Goal: Find specific page/section: Find specific page/section

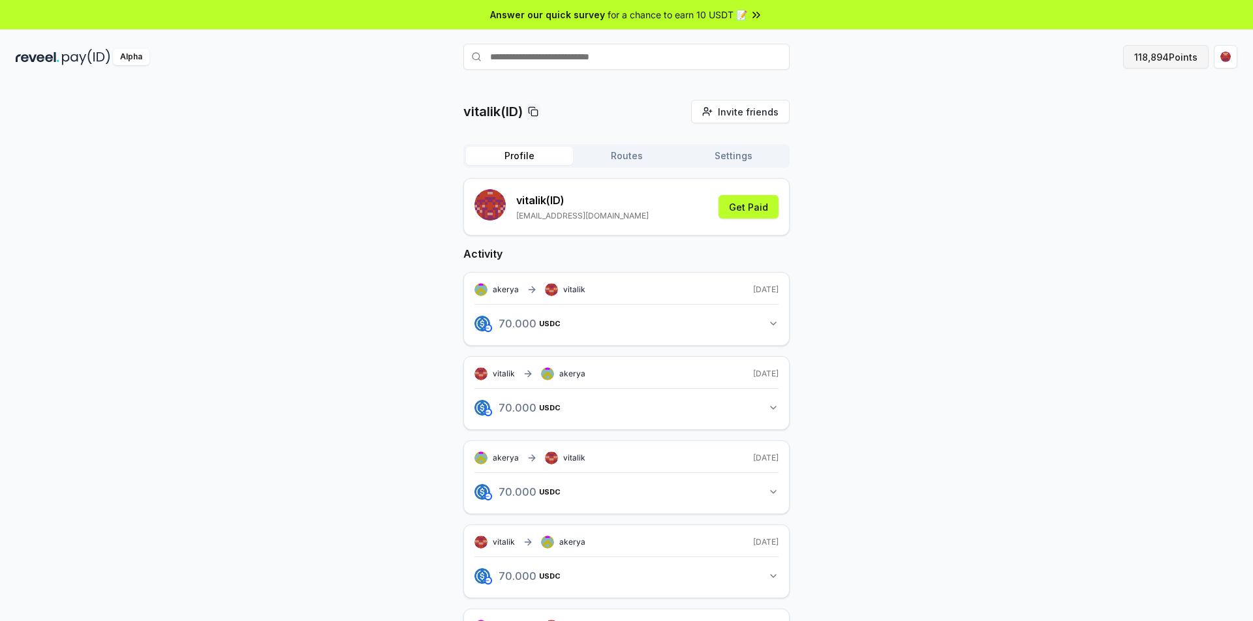
click at [1178, 59] on button "118,894 Points" at bounding box center [1165, 56] width 85 height 23
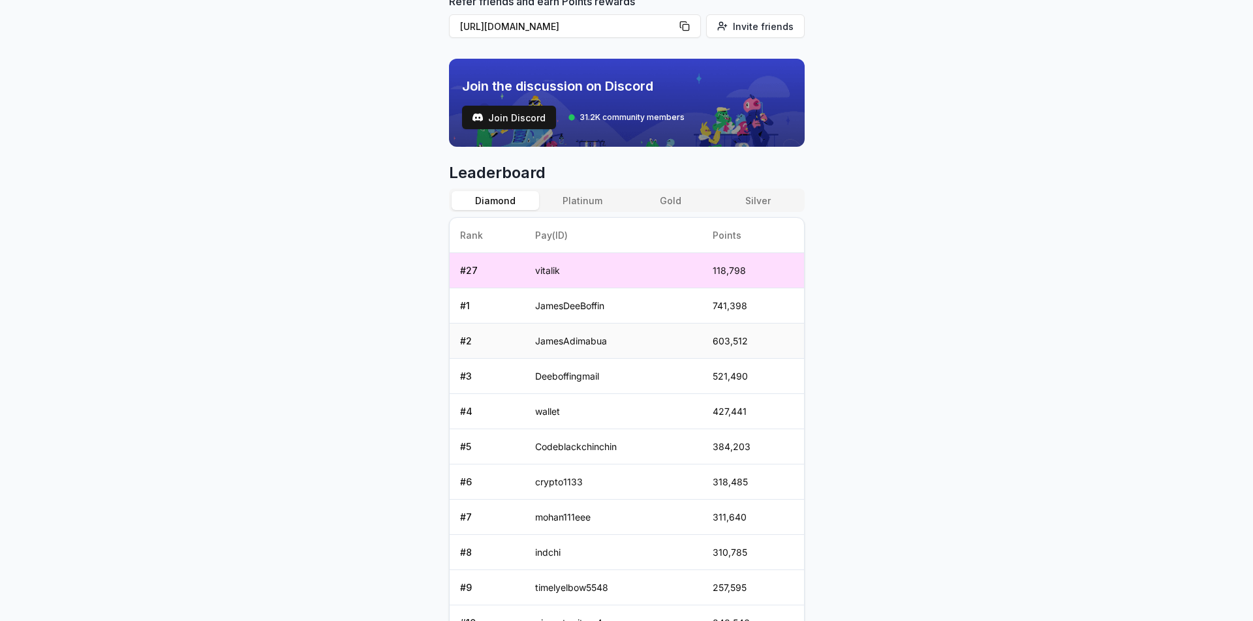
scroll to position [506, 0]
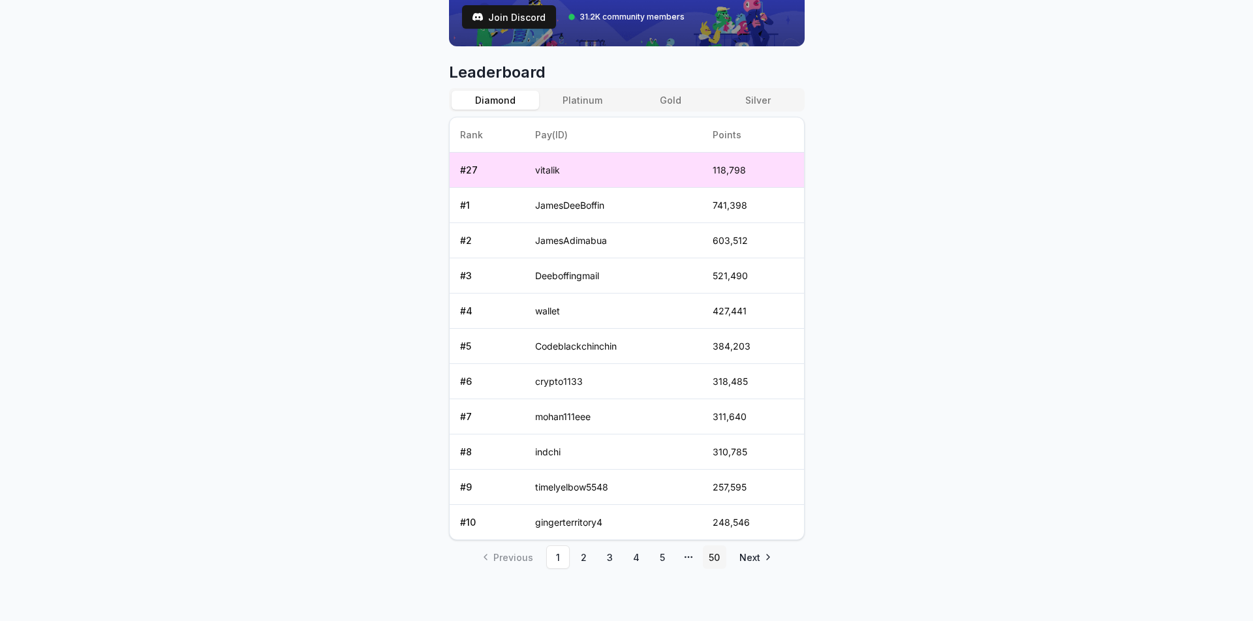
click at [715, 562] on link "50" at bounding box center [714, 556] width 23 height 23
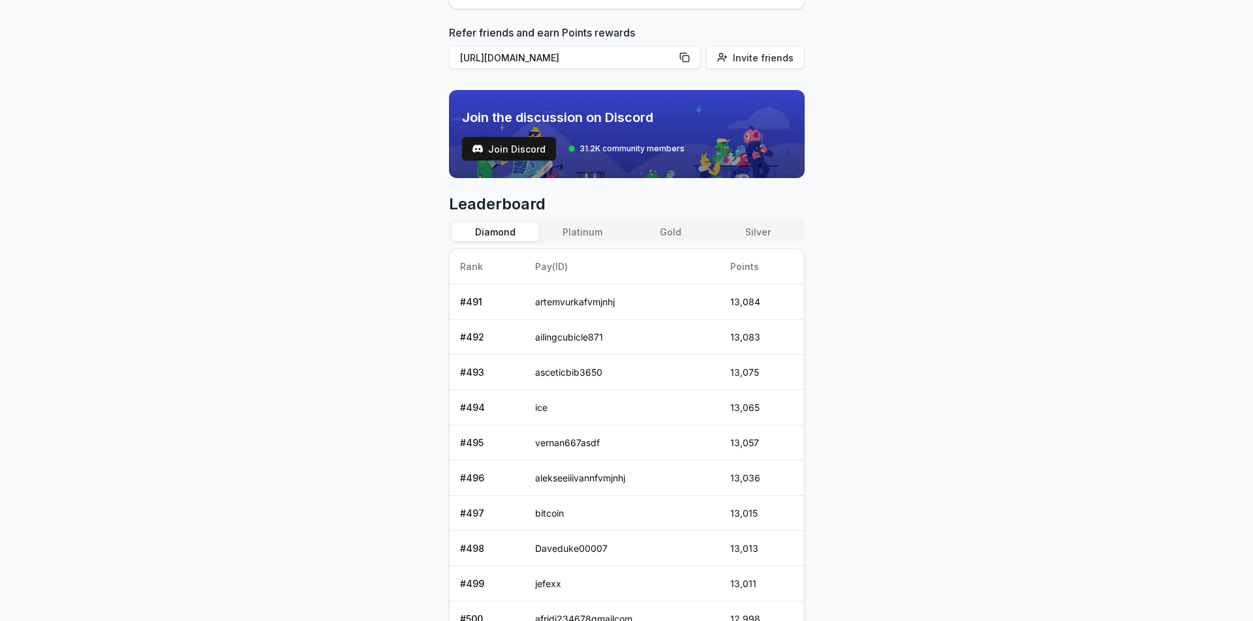
scroll to position [470, 0]
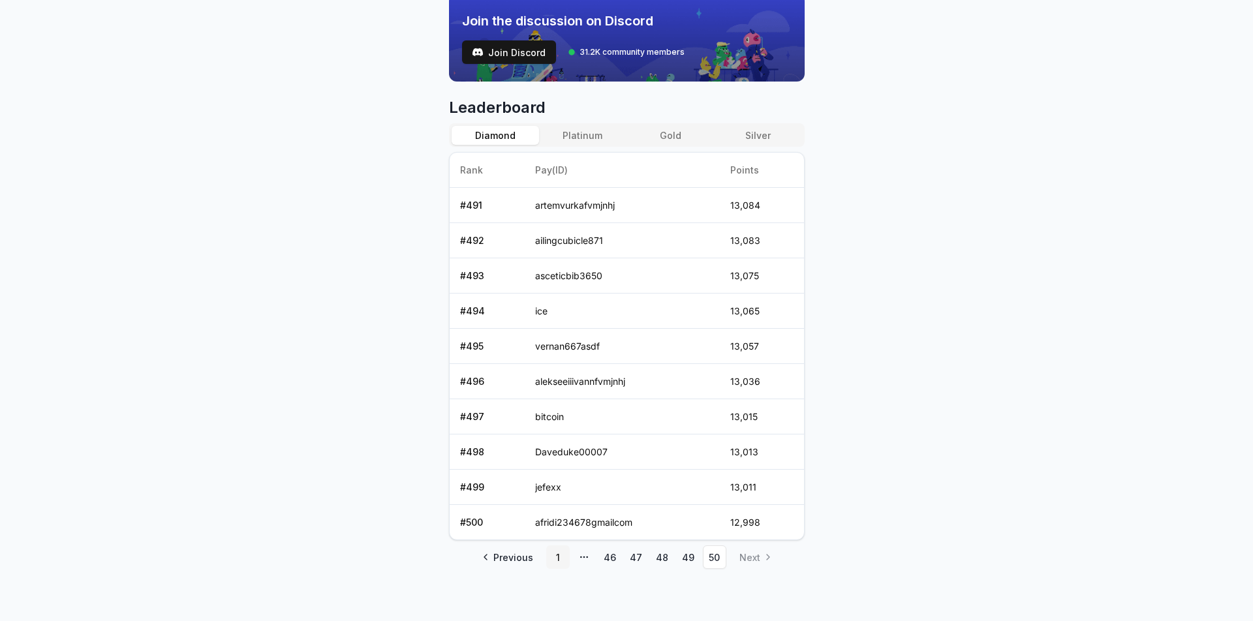
click at [554, 563] on link "1" at bounding box center [557, 556] width 23 height 23
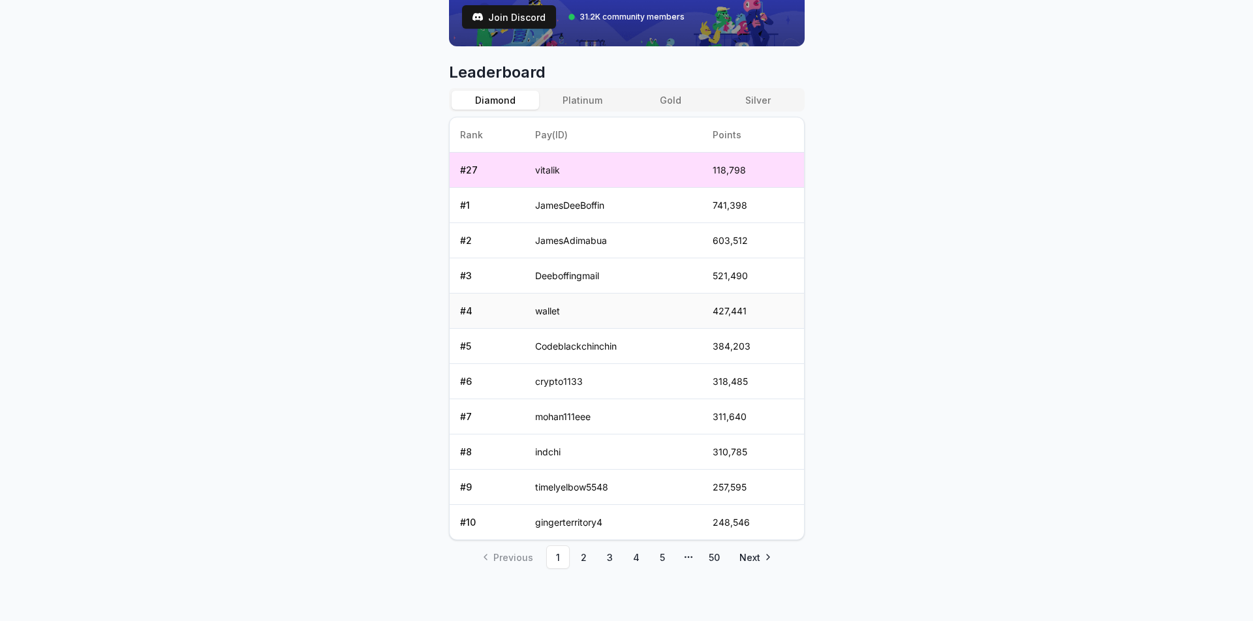
scroll to position [114, 0]
